Goal: Task Accomplishment & Management: Use online tool/utility

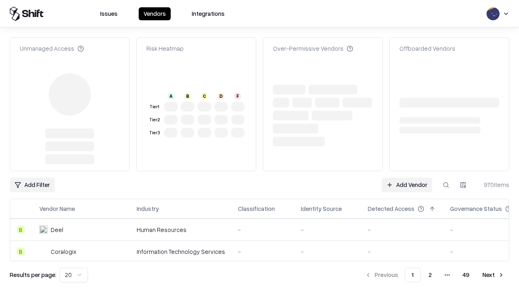
click at [407, 178] on link "Add Vendor" at bounding box center [407, 185] width 51 height 15
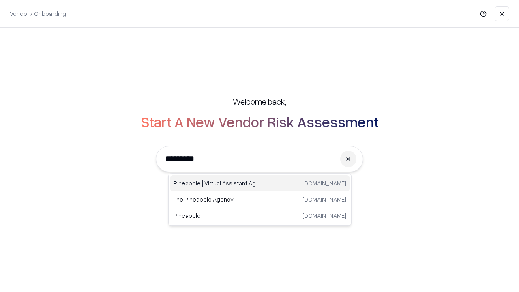
click at [260, 183] on div "Pineapple | Virtual Assistant Agency [DOMAIN_NAME]" at bounding box center [259, 183] width 179 height 16
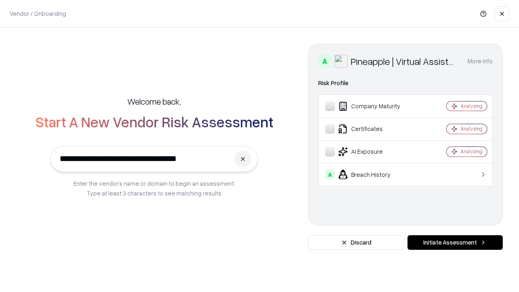
type input "**********"
click at [455, 243] on button "Initiate Assessment" at bounding box center [455, 242] width 95 height 15
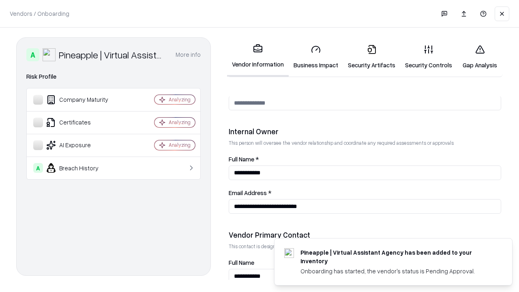
scroll to position [420, 0]
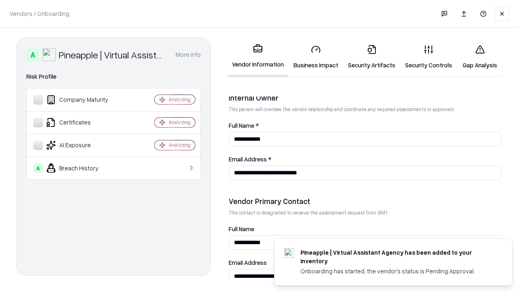
click at [372, 57] on link "Security Artifacts" at bounding box center [371, 57] width 57 height 38
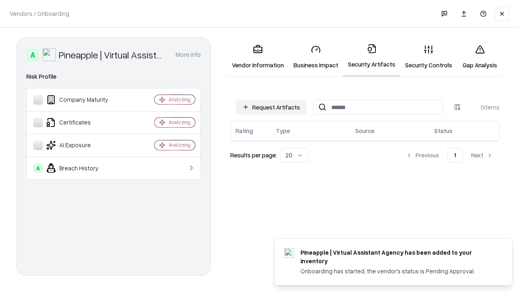
click at [271, 107] on button "Request Artifacts" at bounding box center [271, 107] width 71 height 15
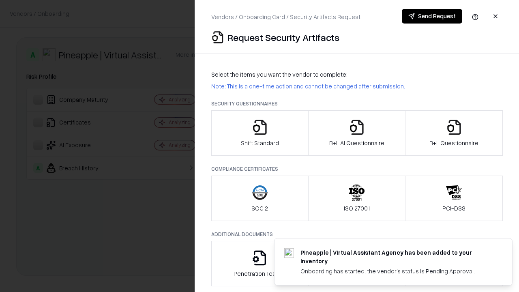
click at [454, 133] on icon "button" at bounding box center [454, 127] width 16 height 16
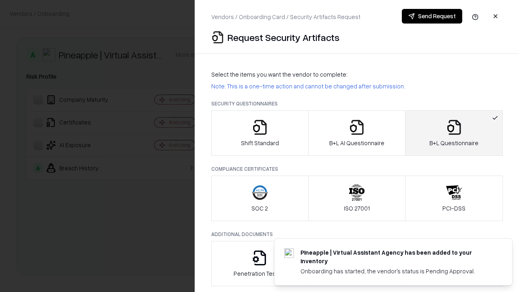
click at [357, 133] on icon "button" at bounding box center [357, 127] width 16 height 16
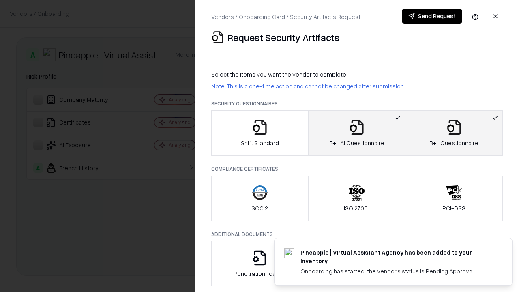
click at [432, 16] on button "Send Request" at bounding box center [432, 16] width 60 height 15
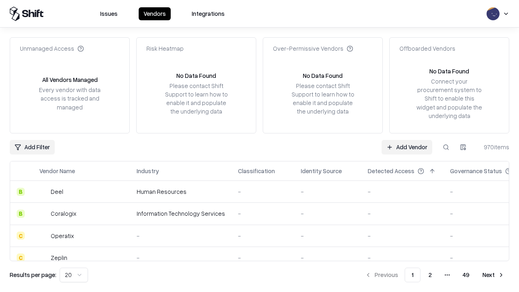
click at [446, 147] on button at bounding box center [446, 147] width 15 height 15
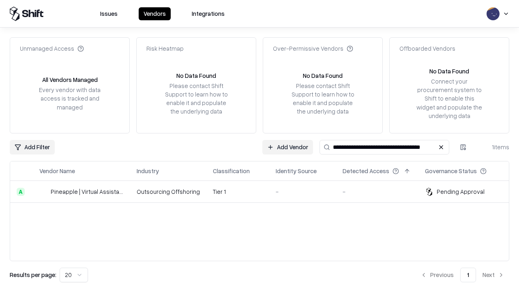
type input "**********"
click at [265, 191] on td "Tier 1" at bounding box center [238, 192] width 63 height 22
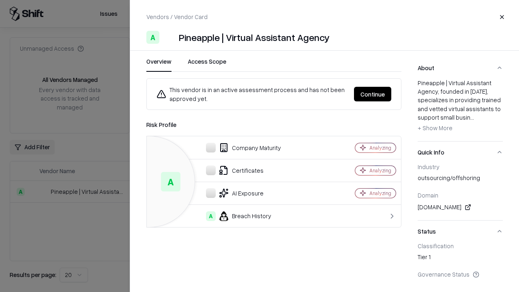
click at [373, 94] on button "Continue" at bounding box center [372, 94] width 37 height 15
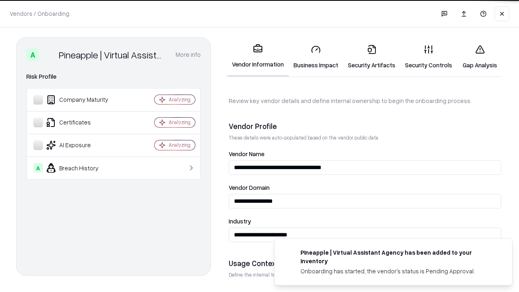
click at [372, 57] on link "Security Artifacts" at bounding box center [371, 57] width 57 height 38
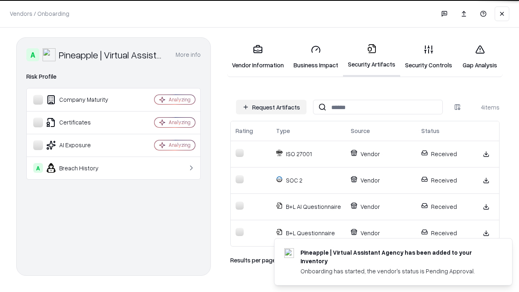
click at [480, 57] on link "Gap Analysis" at bounding box center [480, 57] width 46 height 38
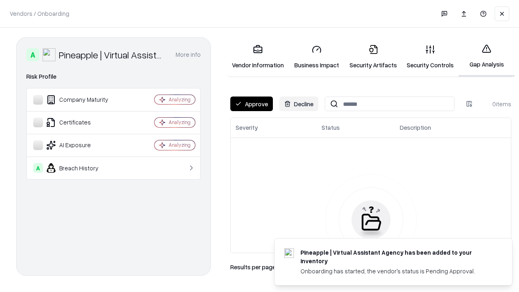
click at [252, 104] on button "Approve" at bounding box center [251, 104] width 43 height 15
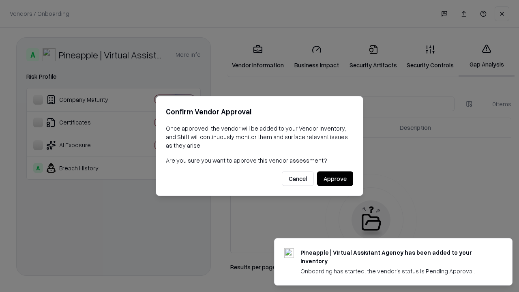
click at [335, 179] on button "Approve" at bounding box center [335, 179] width 36 height 15
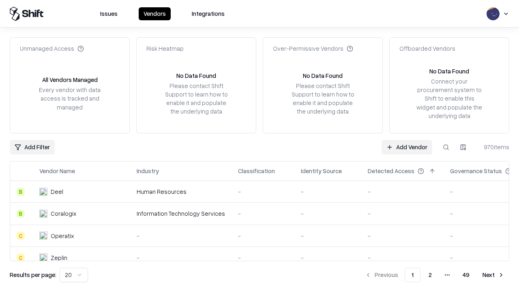
type input "**********"
click at [407, 147] on link "Add Vendor" at bounding box center [407, 147] width 51 height 15
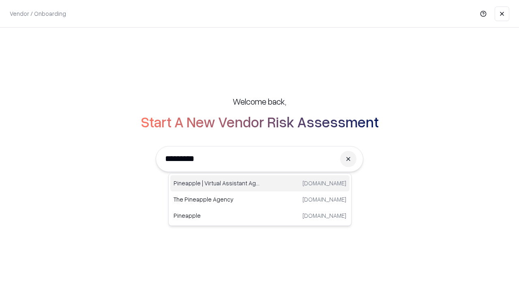
click at [260, 183] on div "Pineapple | Virtual Assistant Agency [DOMAIN_NAME]" at bounding box center [259, 183] width 179 height 16
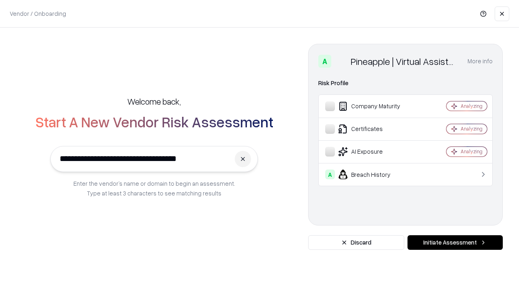
type input "**********"
click at [455, 243] on button "Initiate Assessment" at bounding box center [455, 242] width 95 height 15
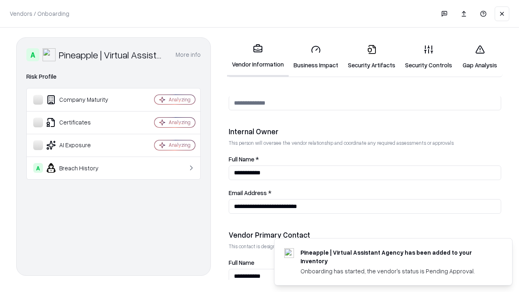
scroll to position [420, 0]
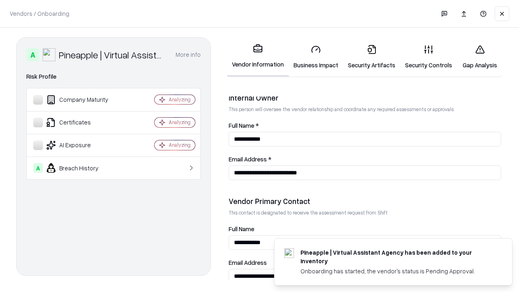
click at [480, 57] on link "Gap Analysis" at bounding box center [480, 57] width 46 height 38
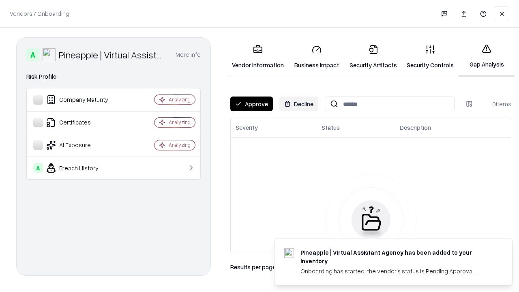
click at [252, 104] on button "Approve" at bounding box center [251, 104] width 43 height 15
